Goal: Transaction & Acquisition: Purchase product/service

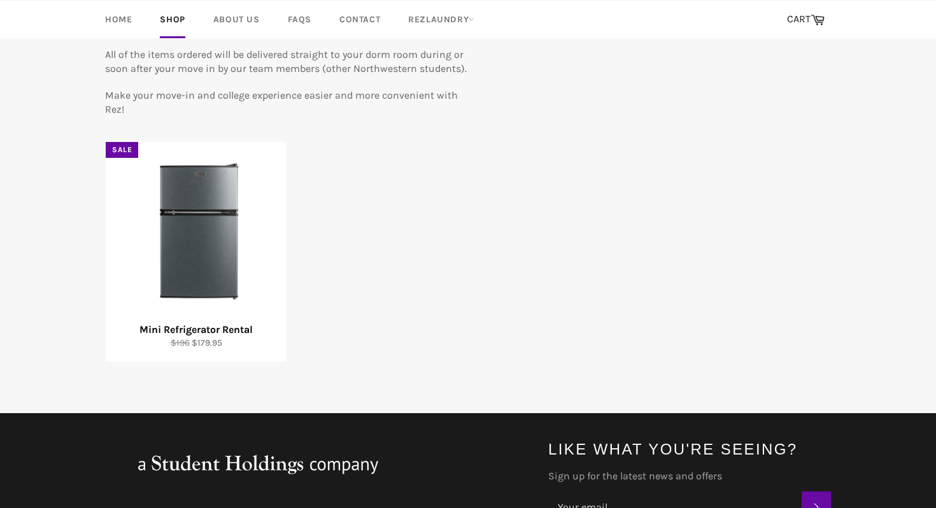
scroll to position [168, 0]
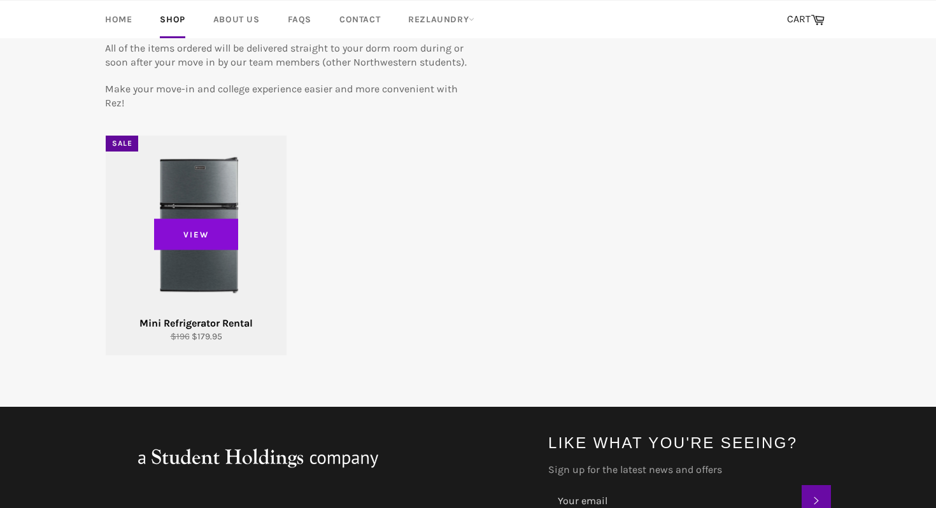
click at [208, 243] on span "View" at bounding box center [196, 235] width 84 height 32
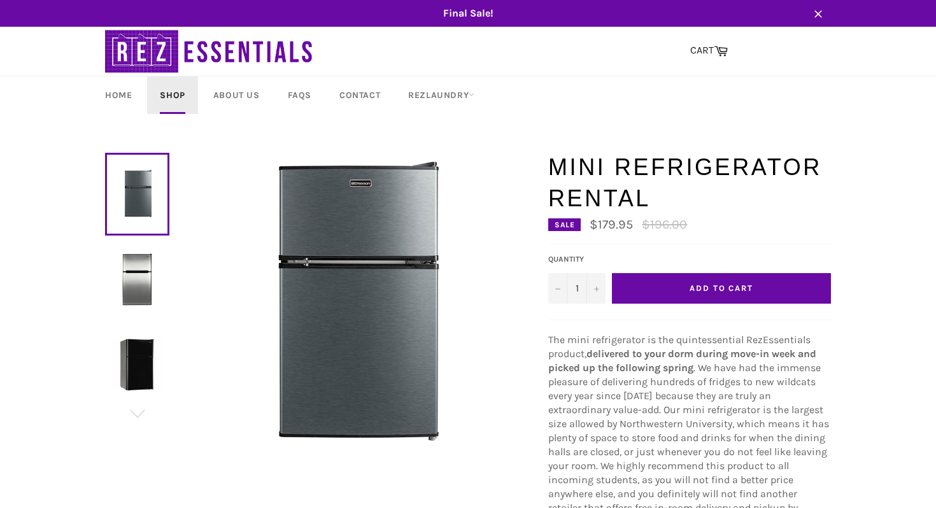
click at [182, 97] on link "Shop" at bounding box center [172, 95] width 50 height 38
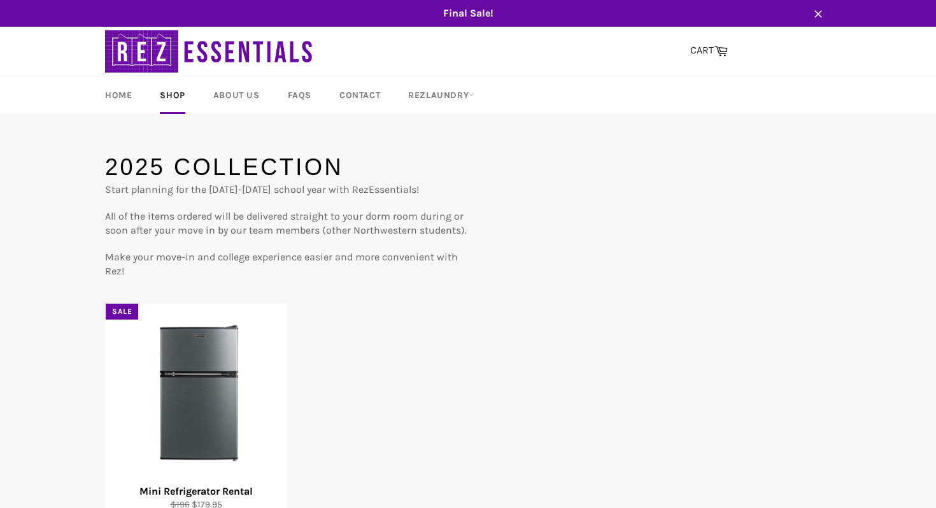
scroll to position [248, 0]
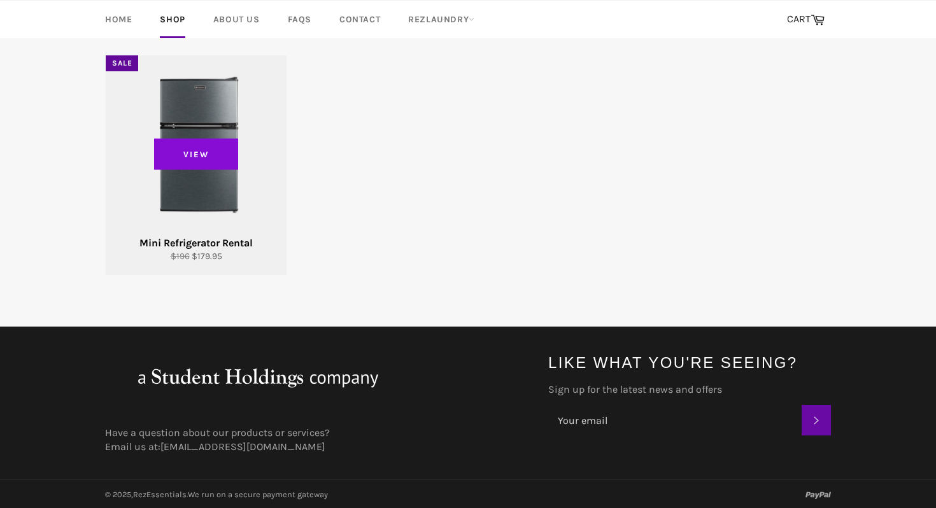
click at [229, 168] on span "View" at bounding box center [196, 154] width 84 height 32
